Goal: Task Accomplishment & Management: Manage account settings

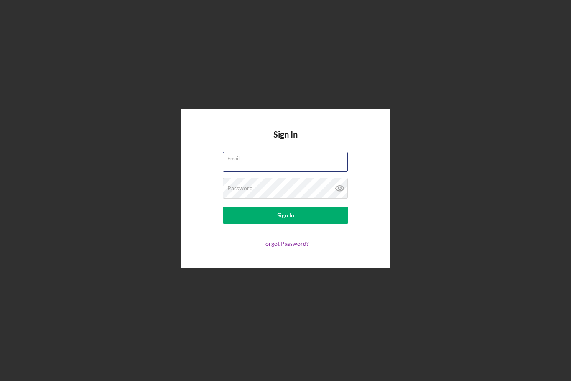
type input "nathaniel.novak@carolinarefugee.org"
click at [285, 223] on button "Sign In" at bounding box center [285, 215] width 125 height 17
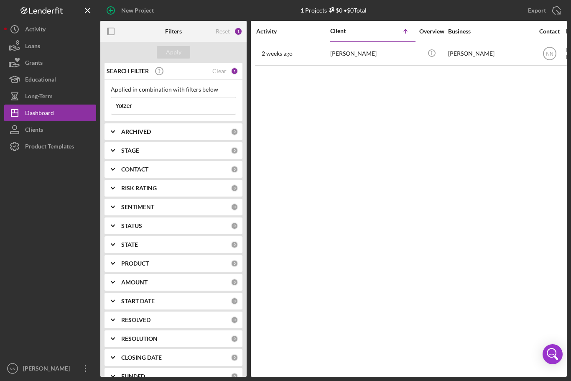
click at [219, 110] on icon "Icon/Menu Close" at bounding box center [227, 105] width 17 height 17
click at [204, 114] on input at bounding box center [173, 105] width 124 height 17
type input "Mapenzi"
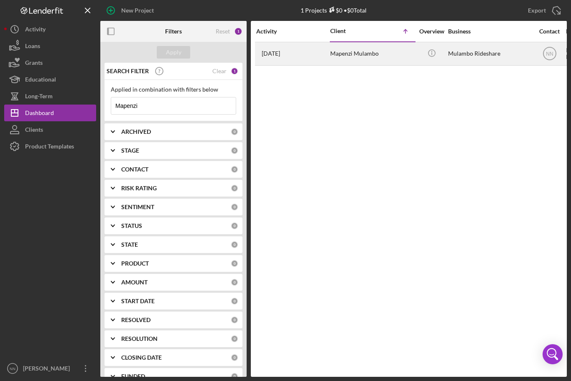
click at [388, 62] on div "Mapenzi Mulambo" at bounding box center [372, 54] width 84 height 22
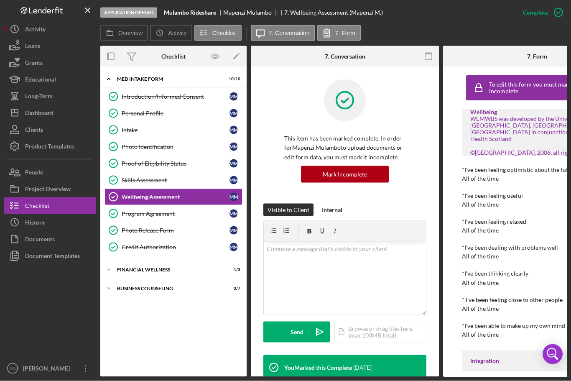
scroll to position [7, 0]
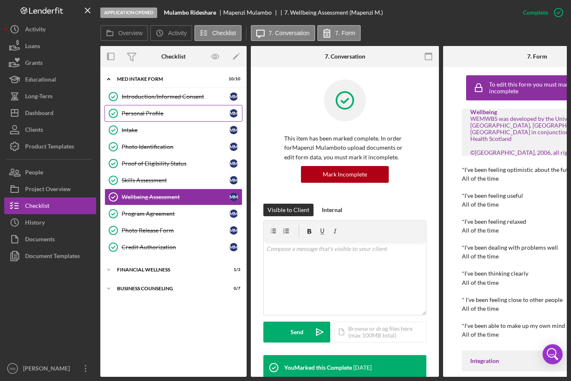
click at [202, 110] on div "Personal Profile" at bounding box center [176, 113] width 108 height 7
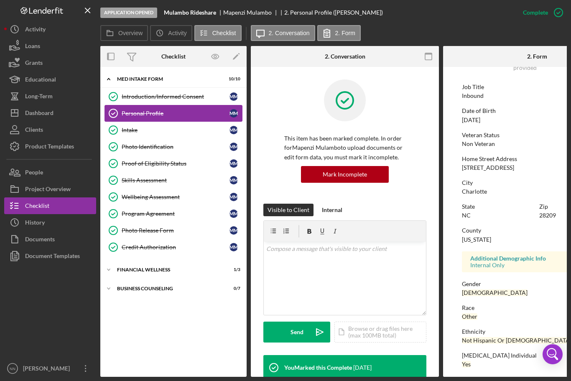
scroll to position [58, 0]
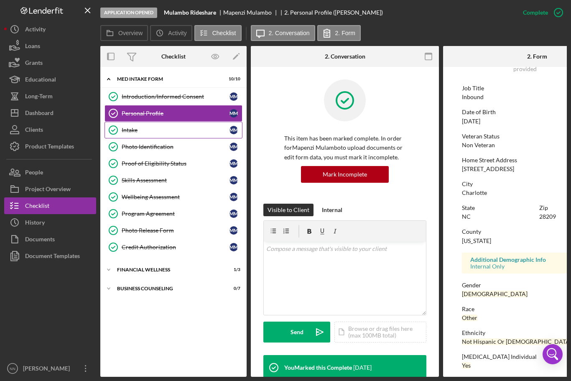
click at [196, 127] on div "Intake" at bounding box center [176, 130] width 108 height 7
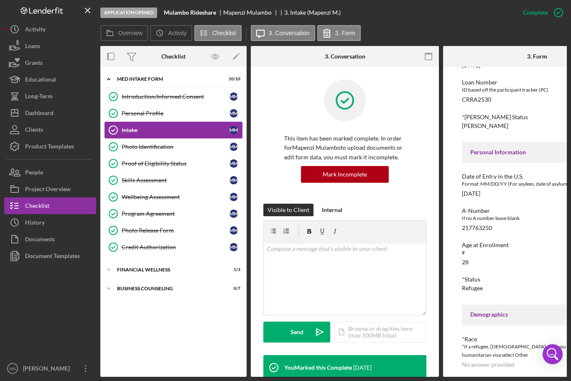
scroll to position [132, 0]
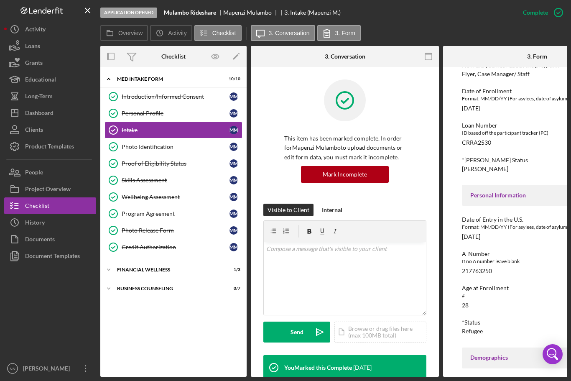
scroll to position [78, 0]
copy div "CRRA2530"
click at [429, 2] on div "Application Opened Mulambo Rideshare Mapenzi Mulambo 3. Intake (Mapenzi M.)" at bounding box center [307, 12] width 414 height 25
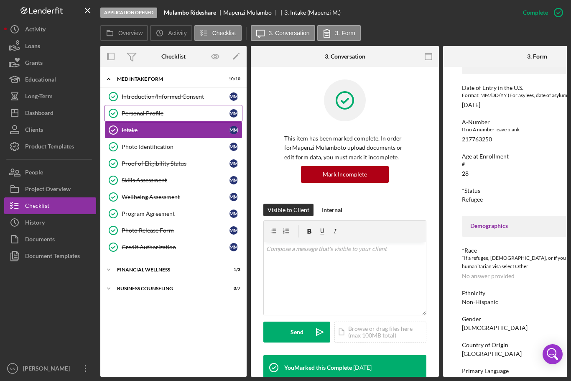
scroll to position [219, 0]
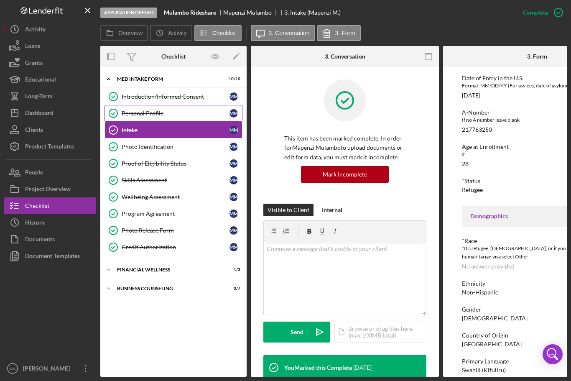
click at [172, 110] on div "Personal Profile" at bounding box center [176, 113] width 108 height 7
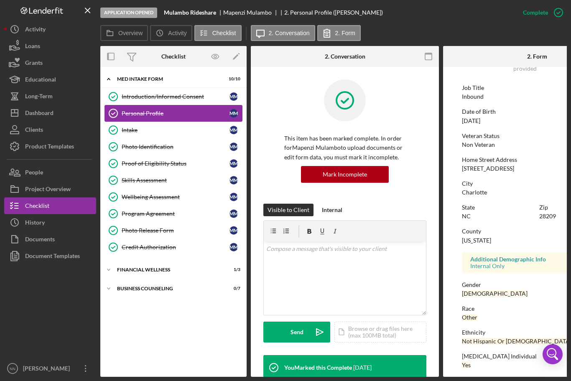
scroll to position [58, 0]
click at [120, 30] on label "Overview" at bounding box center [130, 33] width 24 height 7
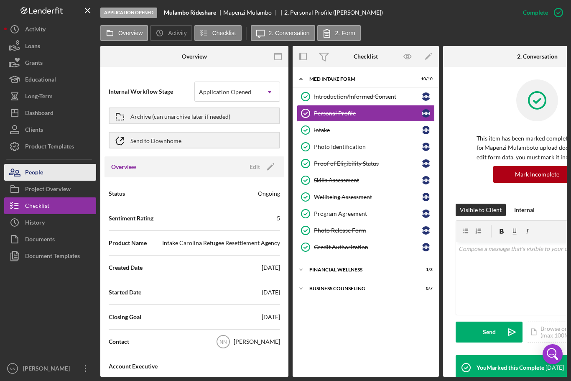
click at [47, 170] on button "People" at bounding box center [50, 172] width 92 height 17
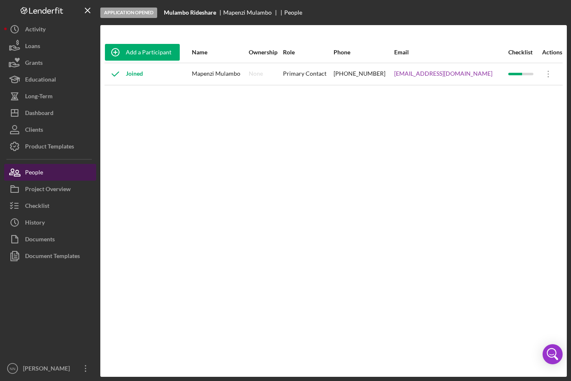
click at [73, 170] on button "People" at bounding box center [50, 172] width 92 height 17
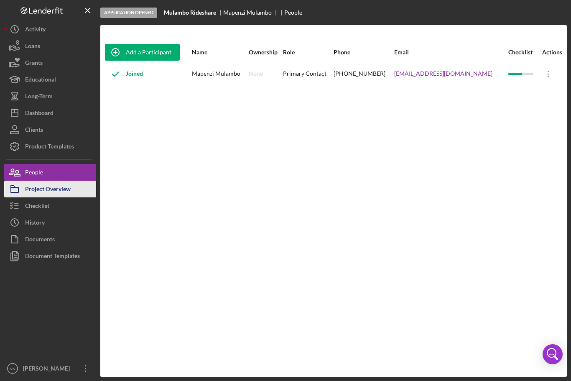
click at [76, 183] on button "Project Overview" at bounding box center [50, 188] width 92 height 17
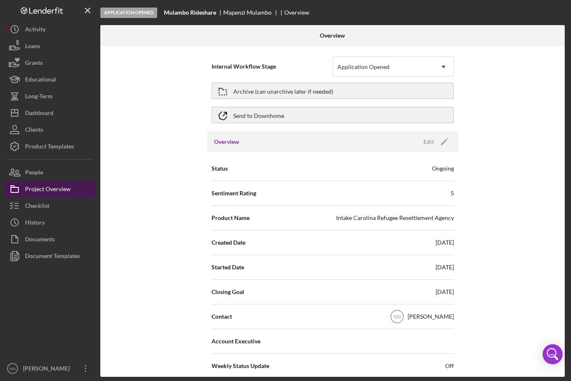
click at [73, 180] on button "Project Overview" at bounding box center [50, 188] width 92 height 17
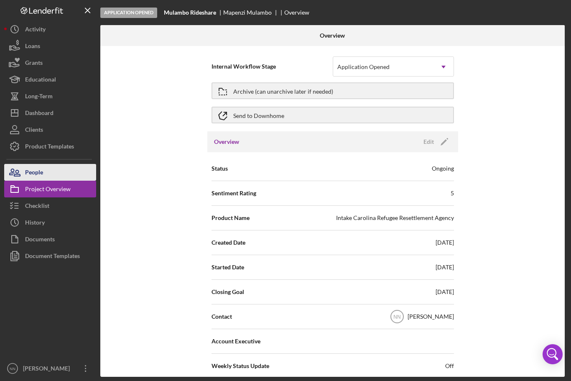
click at [61, 170] on button "People" at bounding box center [50, 172] width 92 height 17
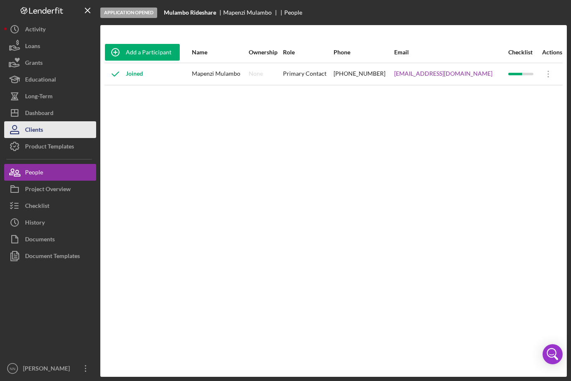
click at [74, 123] on button "Clients" at bounding box center [50, 129] width 92 height 17
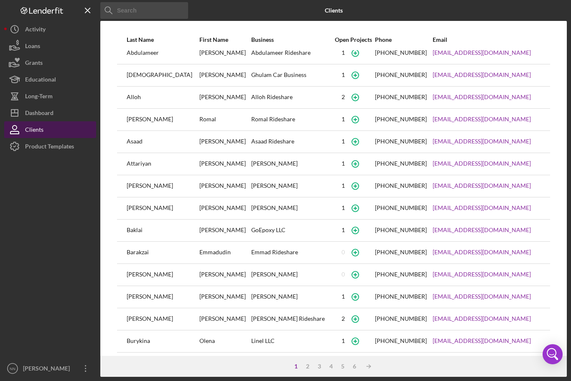
scroll to position [8, 0]
click at [63, 124] on button "Clients" at bounding box center [50, 129] width 92 height 17
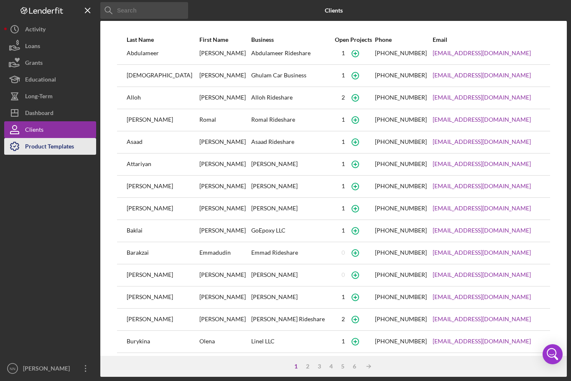
click at [78, 145] on button "Product Templates" at bounding box center [50, 146] width 92 height 17
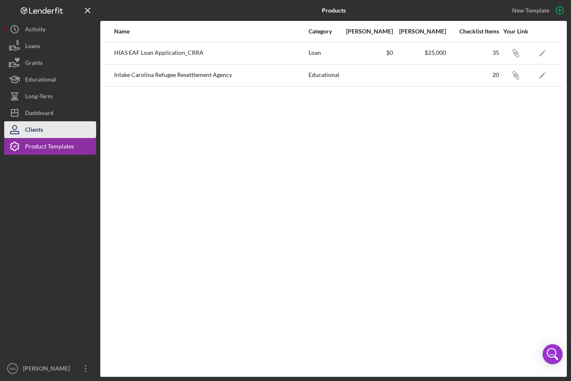
click at [78, 130] on button "Clients" at bounding box center [50, 129] width 92 height 17
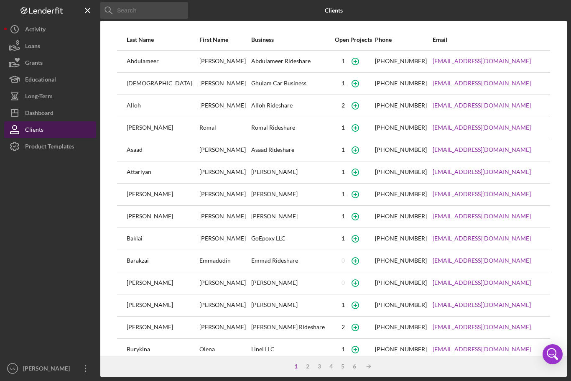
scroll to position [0, 0]
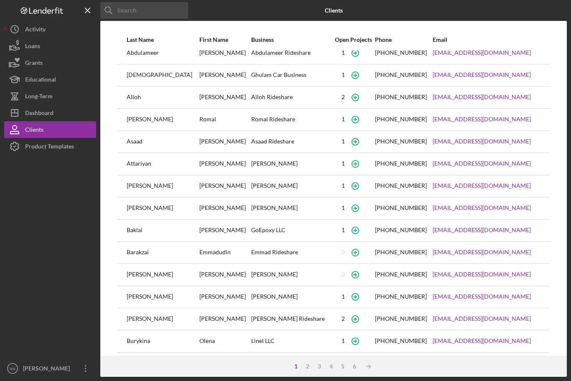
scroll to position [8, 0]
click at [53, 113] on div "Dashboard" at bounding box center [39, 113] width 28 height 19
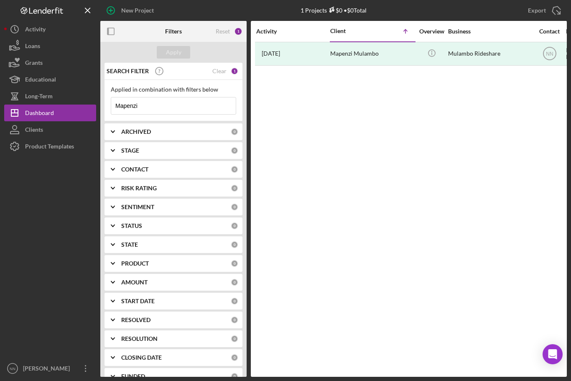
click at [190, 113] on input "Mapenzi" at bounding box center [173, 105] width 124 height 17
click at [181, 124] on div "ARCHIVED 0" at bounding box center [179, 131] width 117 height 17
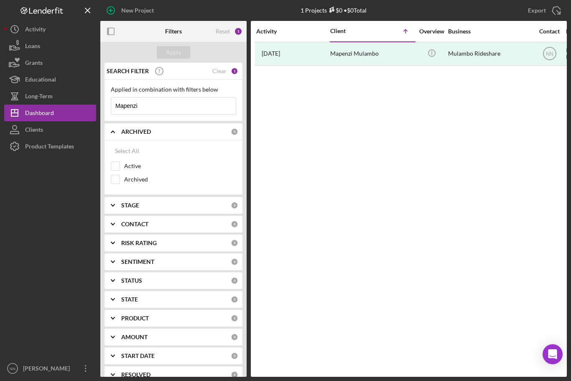
click at [195, 106] on input "Mapenzi" at bounding box center [173, 105] width 124 height 17
type input "[PERSON_NAME]"
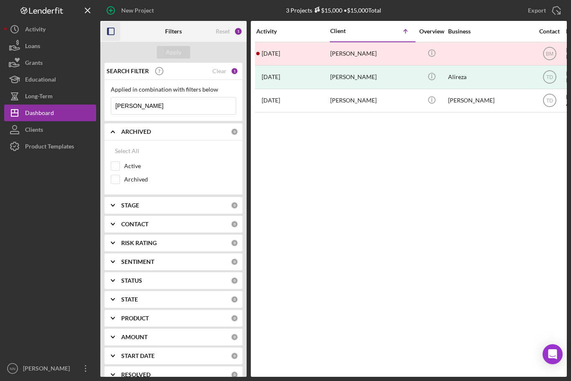
click at [112, 30] on icon "button" at bounding box center [111, 31] width 19 height 19
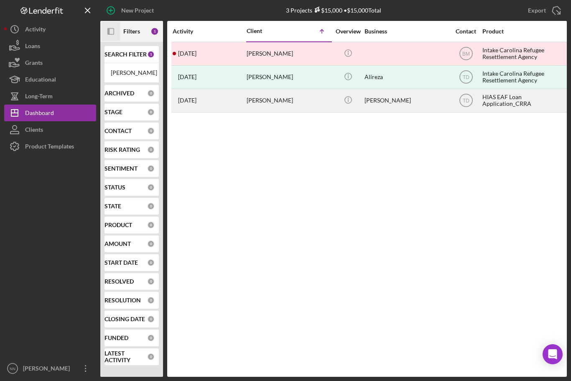
click at [266, 103] on div "[PERSON_NAME]" at bounding box center [288, 100] width 84 height 22
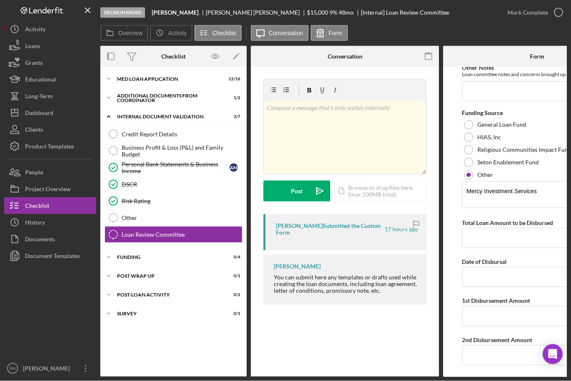
scroll to position [318, 0]
click at [188, 209] on link "Other Other" at bounding box center [173, 217] width 138 height 17
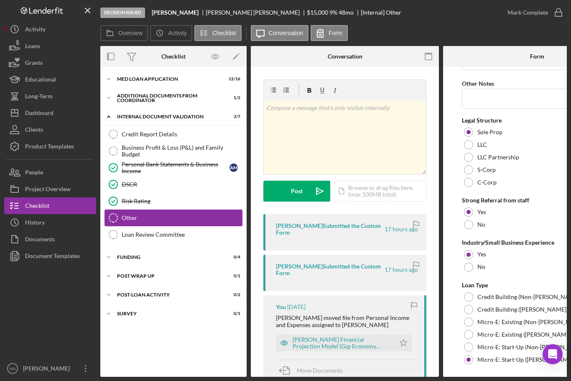
scroll to position [460, 0]
click at [150, 198] on div "Risk Rating" at bounding box center [182, 201] width 120 height 7
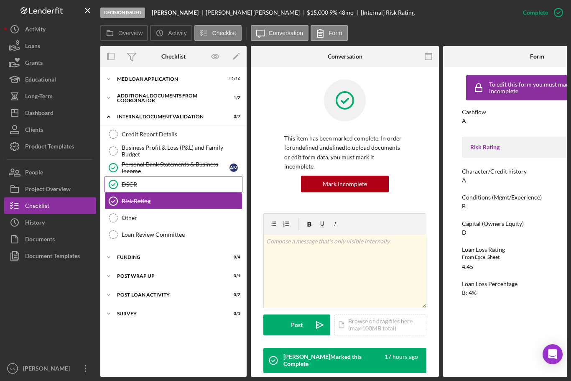
click at [144, 176] on link "DSCR DSCR" at bounding box center [173, 184] width 138 height 17
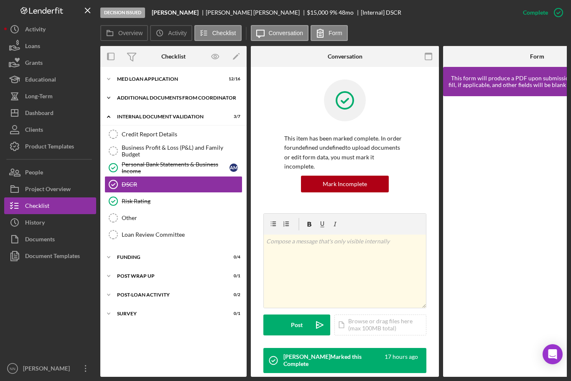
click at [172, 89] on div "Icon/Expander Additional Documents from Coordinator 1 / 2" at bounding box center [173, 97] width 146 height 17
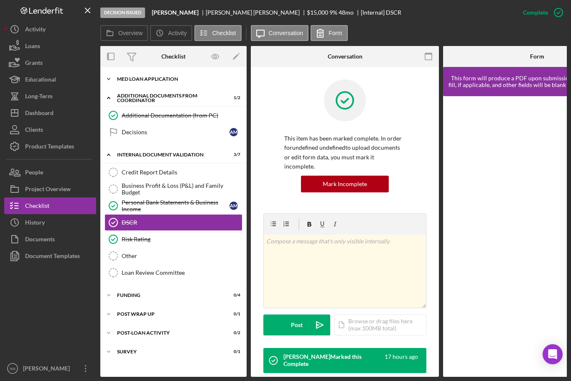
click at [160, 71] on div "Icon/Expander MED Loan Application 12 / 16" at bounding box center [173, 79] width 146 height 17
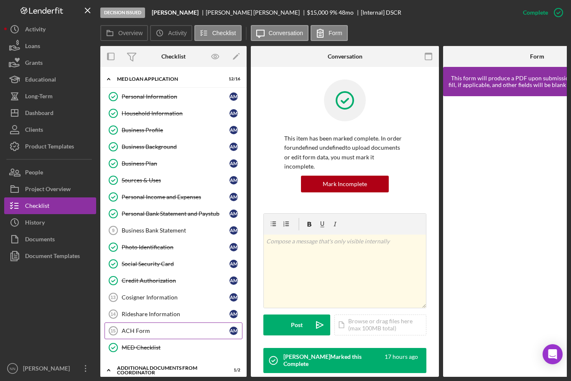
click at [160, 327] on div "ACH Form" at bounding box center [176, 330] width 108 height 7
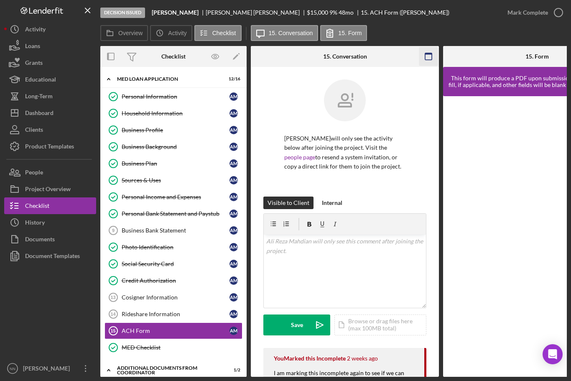
click at [430, 47] on icon "button" at bounding box center [428, 56] width 19 height 19
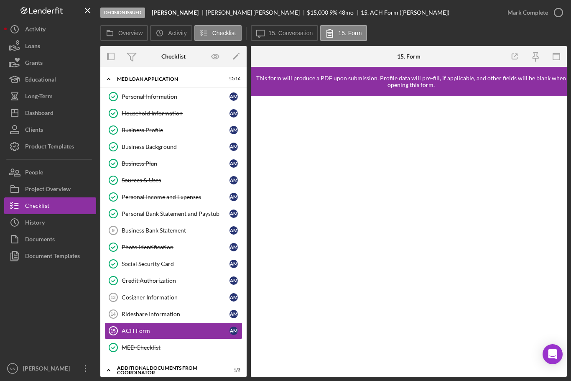
scroll to position [27, 0]
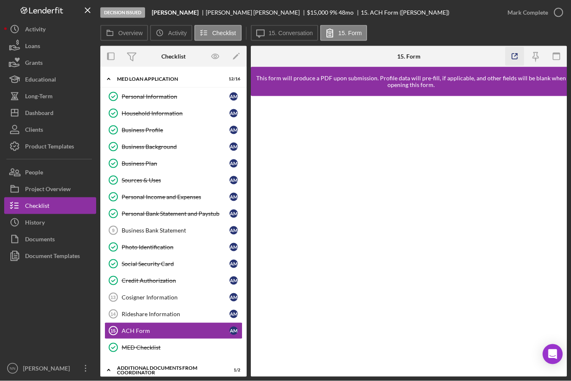
click at [514, 54] on icon "button" at bounding box center [514, 56] width 5 height 5
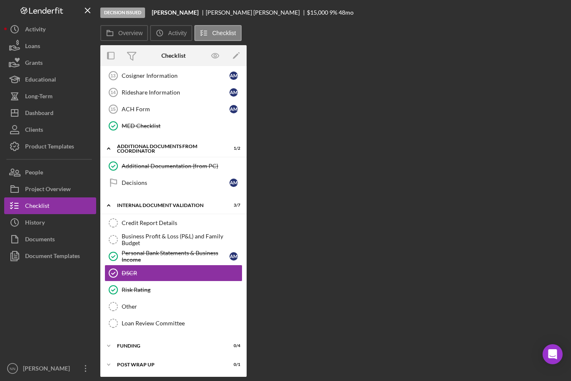
scroll to position [231, 0]
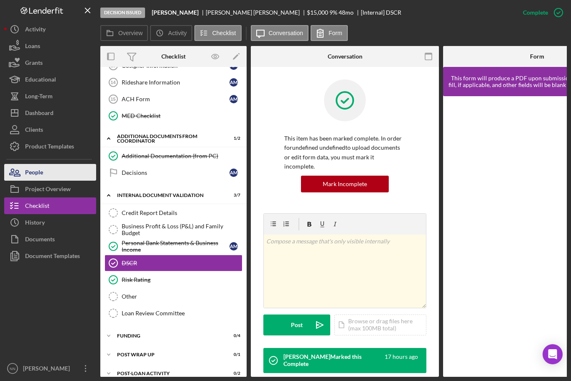
click at [63, 164] on button "People" at bounding box center [50, 172] width 92 height 17
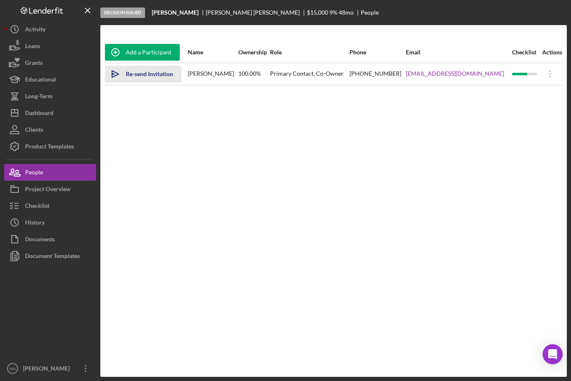
click at [141, 66] on div "Re-send Invitation" at bounding box center [149, 74] width 47 height 17
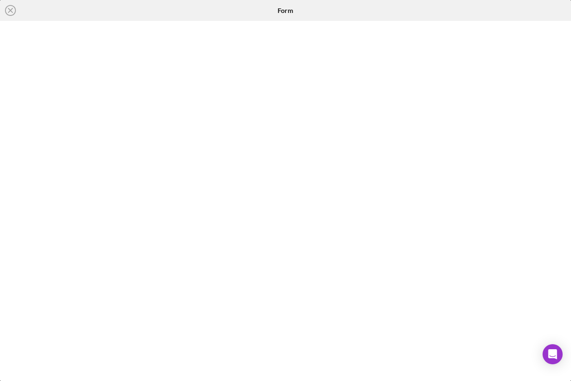
click at [464, 0] on div at bounding box center [476, 10] width 190 height 21
